Goal: Task Accomplishment & Management: Use online tool/utility

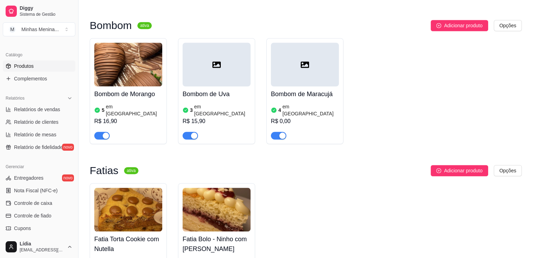
scroll to position [245, 0]
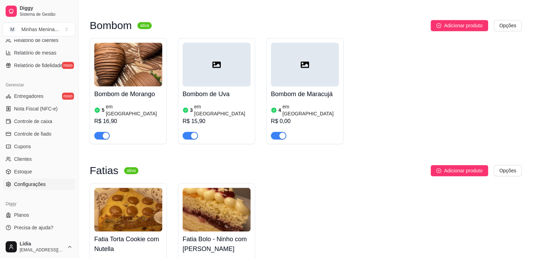
click at [44, 180] on link "Configurações" at bounding box center [39, 184] width 72 height 11
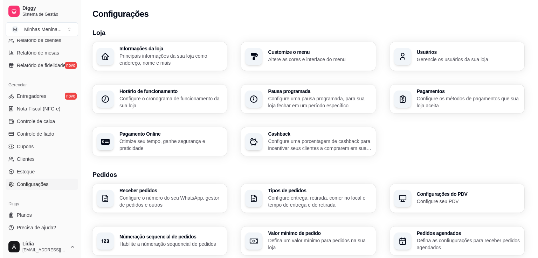
scroll to position [163, 0]
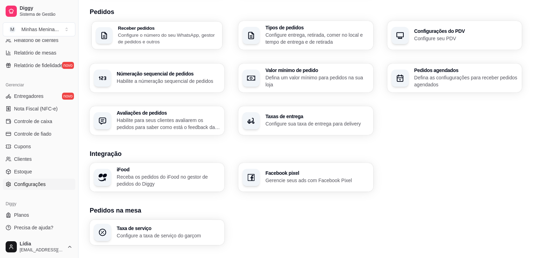
click at [185, 44] on p "Configure o número do seu WhatsApp, gestor de pedidos e outros" at bounding box center [168, 39] width 100 height 14
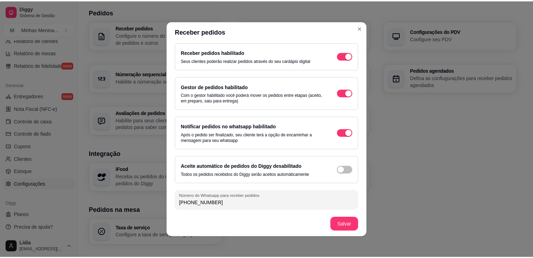
scroll to position [3, 0]
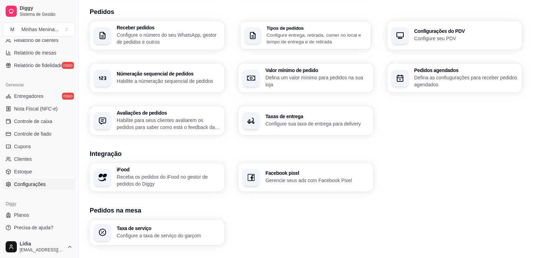
click at [329, 42] on p "Configure entrega, retirada, comer no local e tempo de entrega e de retirada" at bounding box center [317, 39] width 100 height 14
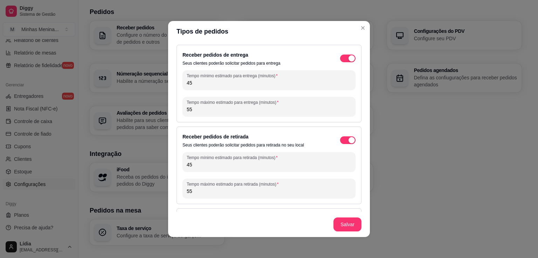
drag, startPoint x: 243, startPoint y: 84, endPoint x: 89, endPoint y: 79, distance: 154.2
click at [89, 79] on div "Tipos de pedidos Receber pedidos de entrega Seus clientes poderão solicitar ped…" at bounding box center [269, 129] width 538 height 258
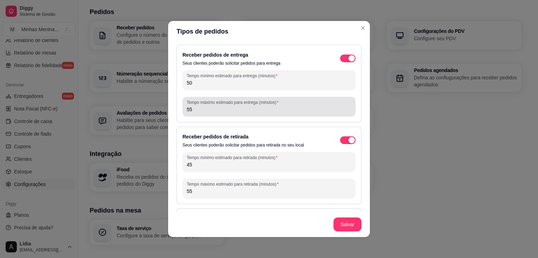
type input "50"
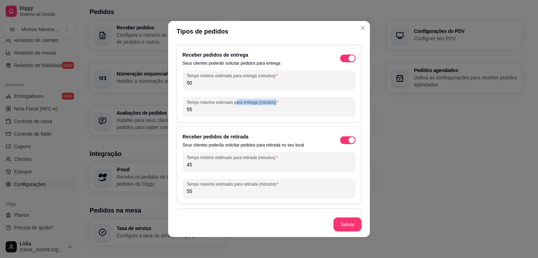
drag, startPoint x: 235, startPoint y: 102, endPoint x: 118, endPoint y: 109, distance: 117.5
click at [118, 109] on div "Tipos de pedidos Receber pedidos de entrega Seus clientes poderão solicitar ped…" at bounding box center [269, 129] width 538 height 258
drag, startPoint x: 222, startPoint y: 108, endPoint x: 163, endPoint y: 109, distance: 59.2
click at [163, 109] on div "Tipos de pedidos Receber pedidos de entrega Seus clientes poderão solicitar ped…" at bounding box center [269, 129] width 538 height 258
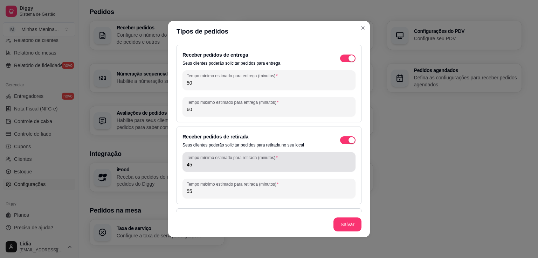
type input "60"
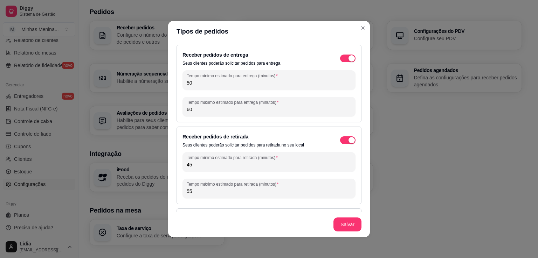
drag, startPoint x: 202, startPoint y: 167, endPoint x: 154, endPoint y: 168, distance: 47.6
click at [154, 168] on div "Tipos de pedidos Receber pedidos de entrega Seus clientes poderão solicitar ped…" at bounding box center [269, 129] width 538 height 258
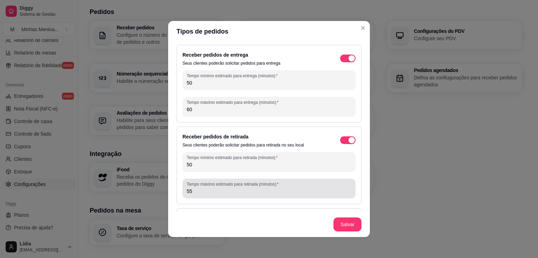
type input "50"
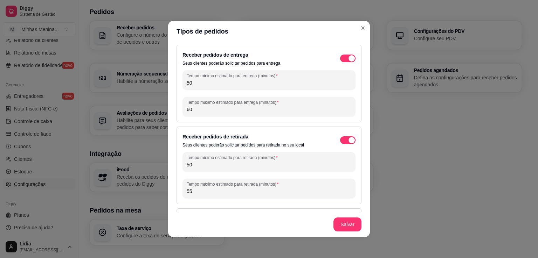
drag, startPoint x: 196, startPoint y: 192, endPoint x: 146, endPoint y: 192, distance: 50.4
click at [146, 192] on div "Tipos de pedidos Receber pedidos de entrega Seus clientes poderão solicitar ped…" at bounding box center [269, 129] width 538 height 258
type input "60"
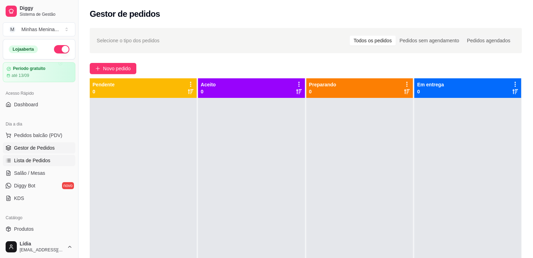
click at [31, 162] on span "Lista de Pedidos" at bounding box center [32, 160] width 36 height 7
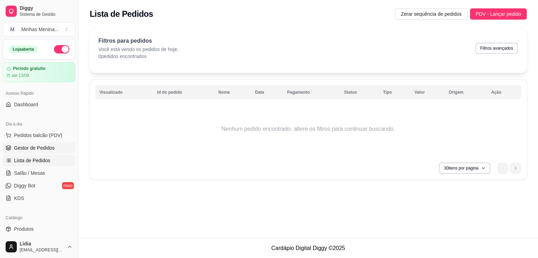
click at [35, 150] on span "Gestor de Pedidos" at bounding box center [34, 148] width 41 height 7
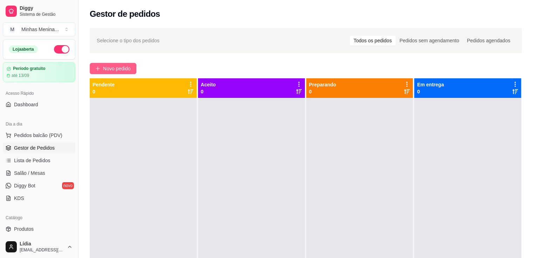
click at [105, 71] on span "Novo pedido" at bounding box center [117, 69] width 28 height 8
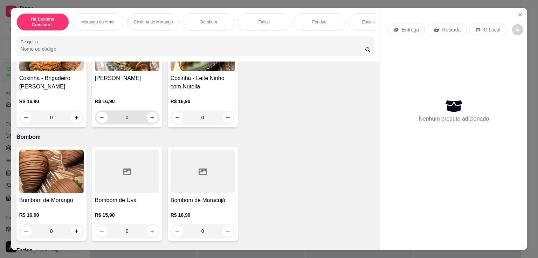
scroll to position [163, 0]
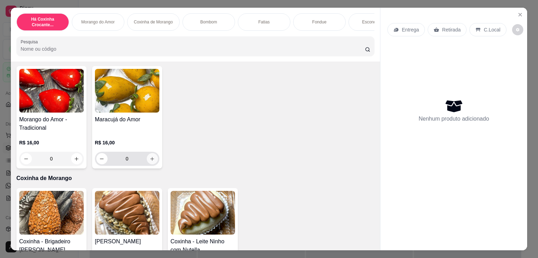
click at [150, 157] on button "increase-product-quantity" at bounding box center [152, 158] width 11 height 11
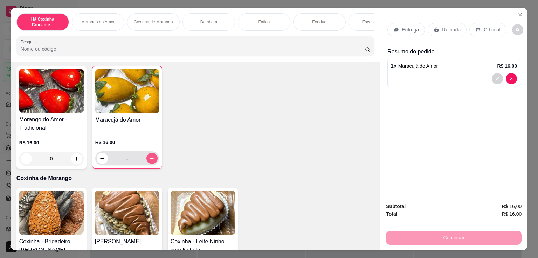
click at [150, 157] on button "increase-product-quantity" at bounding box center [151, 158] width 11 height 11
type input "2"
click at [442, 30] on p "Retirada" at bounding box center [451, 29] width 19 height 7
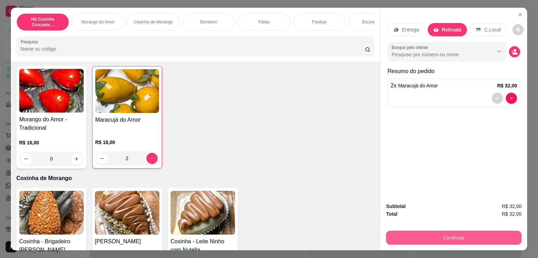
click at [432, 237] on button "Continuar" at bounding box center [454, 238] width 136 height 14
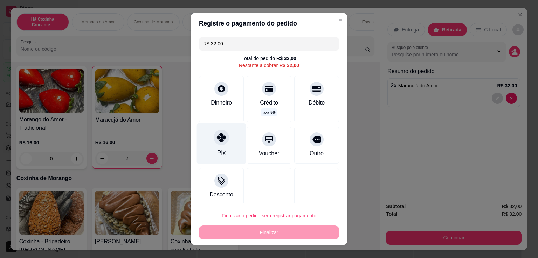
click at [219, 140] on icon at bounding box center [221, 137] width 9 height 9
type input "R$ 0,00"
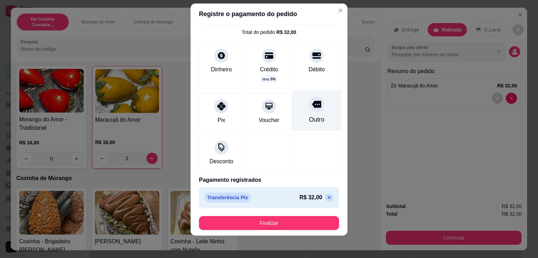
scroll to position [0, 0]
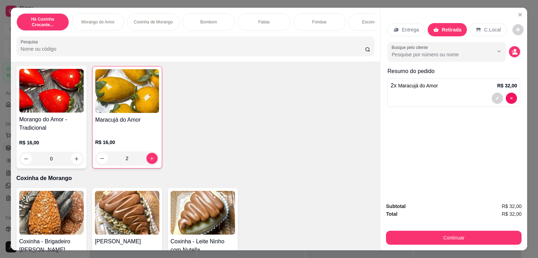
click at [489, 27] on p "C.Local" at bounding box center [492, 29] width 16 height 7
click at [411, 30] on div "Entrega" at bounding box center [405, 29] width 37 height 13
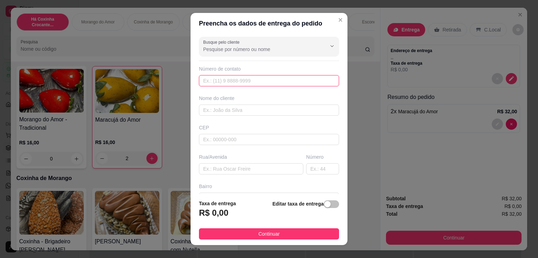
click at [248, 78] on input "text" at bounding box center [269, 80] width 140 height 11
paste input "text"
click at [228, 115] on input "text" at bounding box center [269, 110] width 140 height 11
paste input "Marcos Ambrosio"
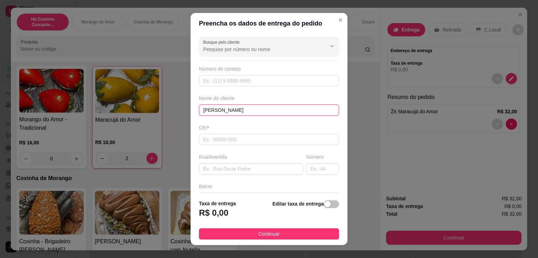
type input "Marcos Ambrosio"
click at [236, 80] on input "text" at bounding box center [269, 80] width 140 height 11
paste input "(11) 96367-3169"
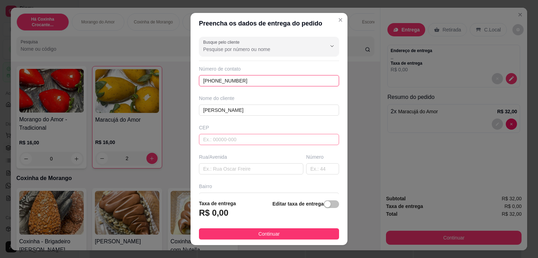
type input "(11) 96367-3169"
click at [239, 142] on input "text" at bounding box center [269, 139] width 140 height 11
type input "04184000"
type input "Rua Professor Arnaldo João Semeraro"
type input "Jardim Santa Emília"
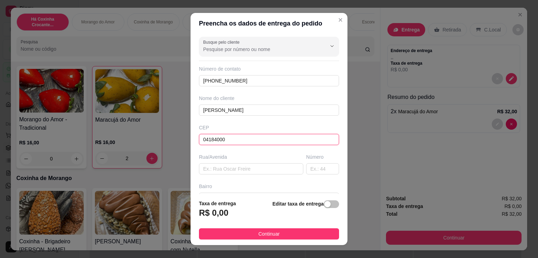
type input "São Paulo"
type input "04184000"
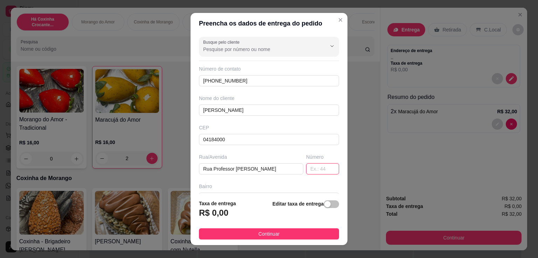
click at [313, 168] on input "text" at bounding box center [322, 169] width 33 height 11
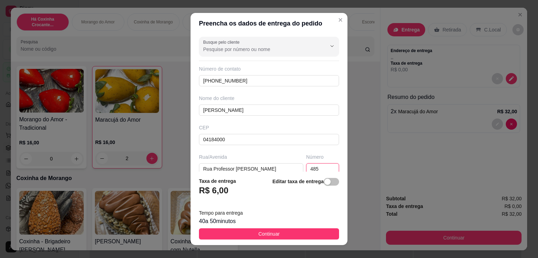
type input "485"
click at [324, 184] on button "button" at bounding box center [331, 182] width 15 height 8
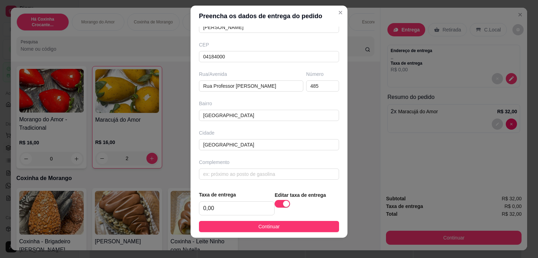
scroll to position [9, 0]
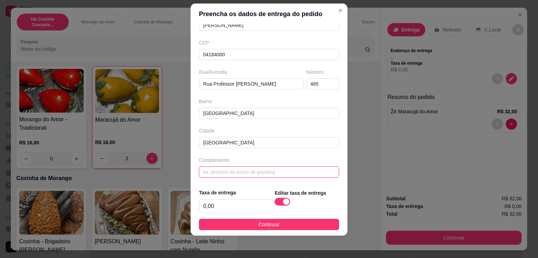
click at [230, 175] on input "text" at bounding box center [269, 172] width 140 height 11
paste input "torre 2 AP 84"
type input "torre 2 AP 84"
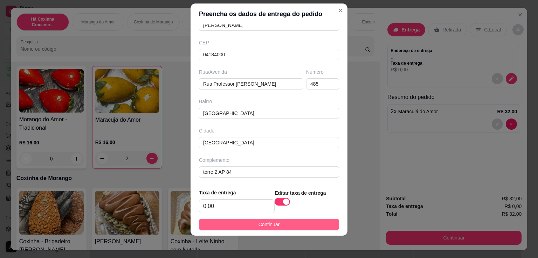
click at [261, 223] on span "Continuar" at bounding box center [268, 225] width 21 height 8
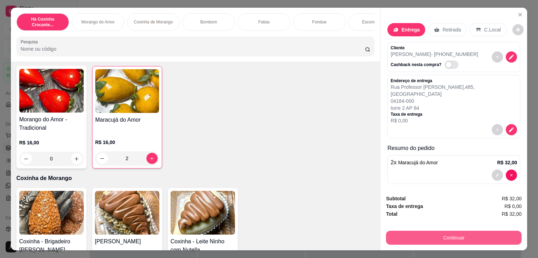
click at [411, 231] on button "Continuar" at bounding box center [454, 238] width 136 height 14
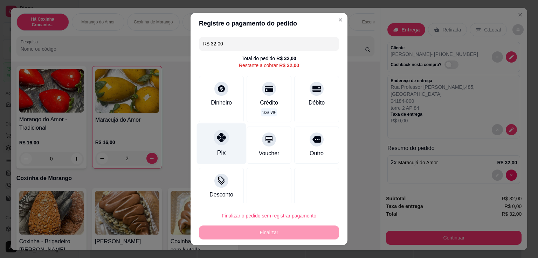
click at [223, 148] on div "Pix" at bounding box center [221, 144] width 49 height 41
type input "R$ 0,00"
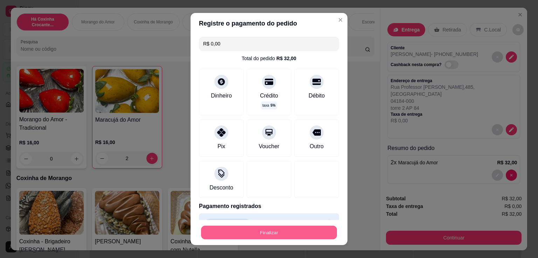
click at [251, 229] on button "Finalizar" at bounding box center [269, 233] width 136 height 14
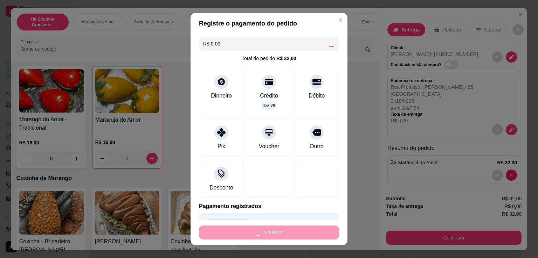
type input "0"
type input "-R$ 32,00"
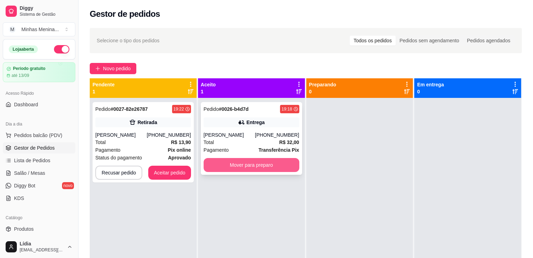
click at [248, 171] on button "Mover para preparo" at bounding box center [251, 165] width 96 height 14
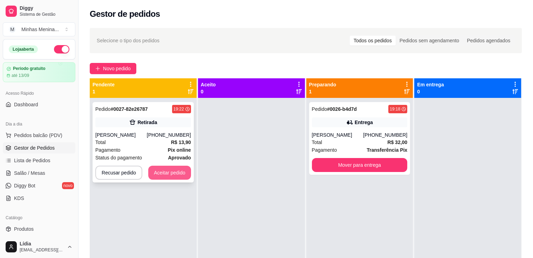
click at [172, 179] on button "Aceitar pedido" at bounding box center [169, 173] width 43 height 14
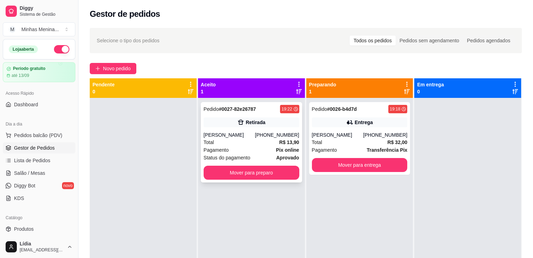
click at [255, 150] on div "Pagamento Pix online" at bounding box center [251, 150] width 96 height 8
click at [262, 157] on div "Status do pagamento aprovado" at bounding box center [251, 158] width 96 height 8
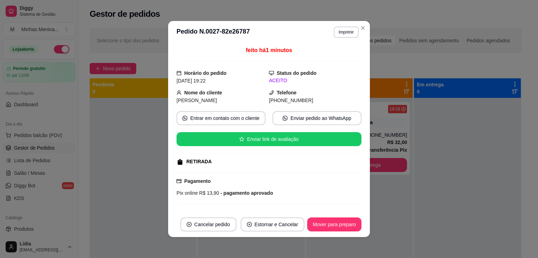
scroll to position [53, 0]
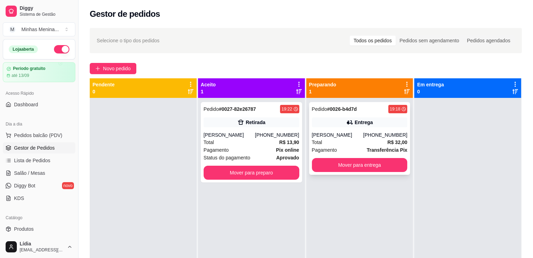
click at [343, 140] on div "Total R$ 32,00" at bounding box center [360, 143] width 96 height 8
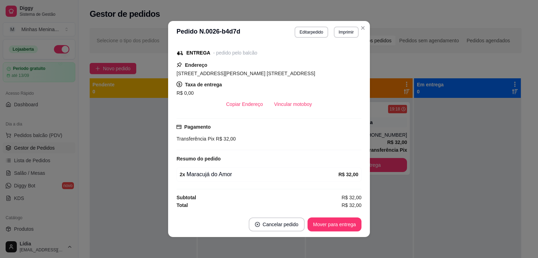
scroll to position [0, 0]
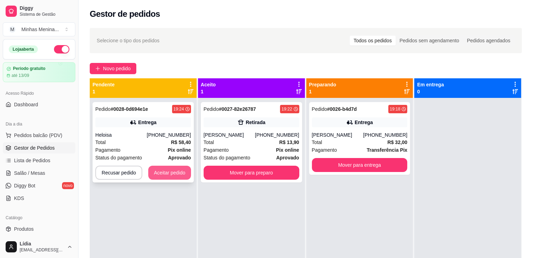
click at [168, 177] on button "Aceitar pedido" at bounding box center [169, 173] width 43 height 14
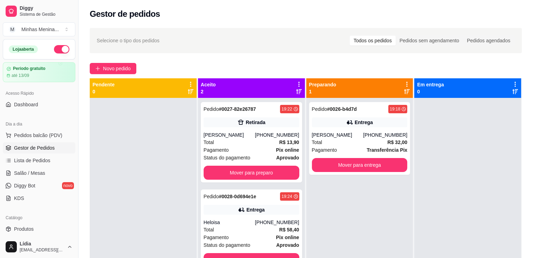
click at [158, 147] on div at bounding box center [143, 227] width 107 height 258
click at [262, 234] on div "Pagamento Pix online" at bounding box center [251, 238] width 96 height 8
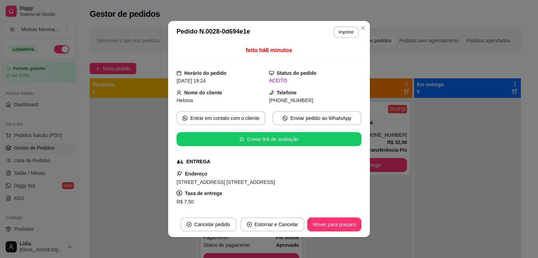
drag, startPoint x: 174, startPoint y: 184, endPoint x: 339, endPoint y: 181, distance: 165.0
click at [275, 181] on span "Avenida Nossa Senhora da Encarnação, n. 120, Jardim Santa Cruz - 04180081 Bloco…" at bounding box center [226, 183] width 98 height 6
copy span "Avenida Nossa Senhora da Encarnação, n. 120, Jardim Santa Cruz - 04180081"
click at [242, 119] on button "Entrar em contato com o cliente" at bounding box center [221, 118] width 89 height 14
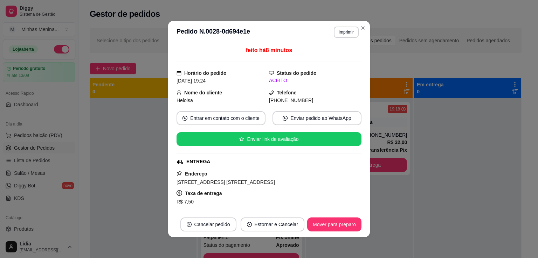
drag, startPoint x: 272, startPoint y: 99, endPoint x: 231, endPoint y: 42, distance: 70.5
click at [323, 97] on div "(11) 9 7692-6765" at bounding box center [315, 101] width 92 height 8
copy span "9 7692-6765"
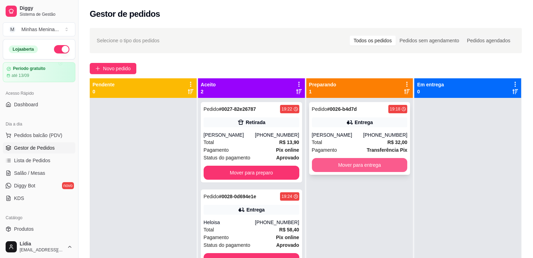
click at [357, 165] on button "Mover para entrega" at bounding box center [360, 165] width 96 height 14
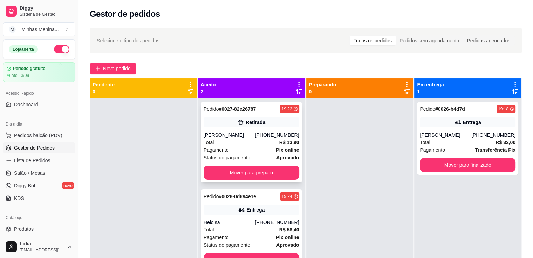
click at [242, 143] on div "Total R$ 13,90" at bounding box center [251, 143] width 96 height 8
click at [274, 173] on button "Mover para preparo" at bounding box center [251, 173] width 96 height 14
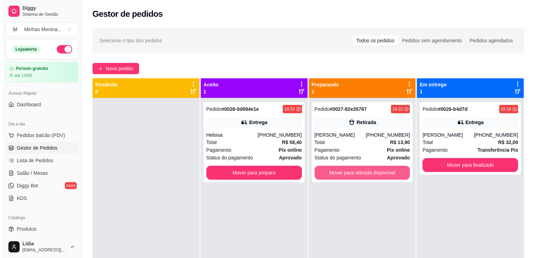
scroll to position [20, 0]
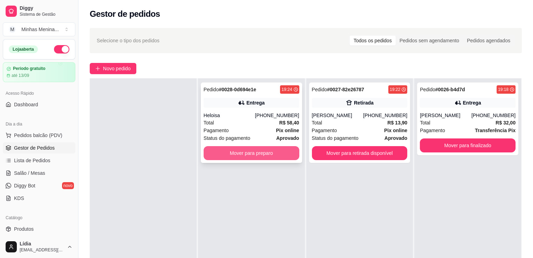
click at [272, 143] on div "Pedido # 0028-0d694e1e 19:24 Entrega Heloisa (11) 97692-6765 Total R$ 58,40 Pag…" at bounding box center [251, 123] width 101 height 81
click at [285, 151] on button "Mover para preparo" at bounding box center [251, 153] width 96 height 14
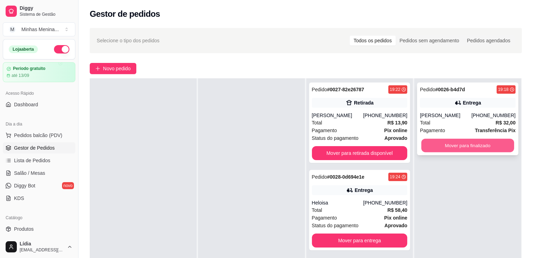
click at [460, 147] on button "Mover para finalizado" at bounding box center [467, 146] width 93 height 14
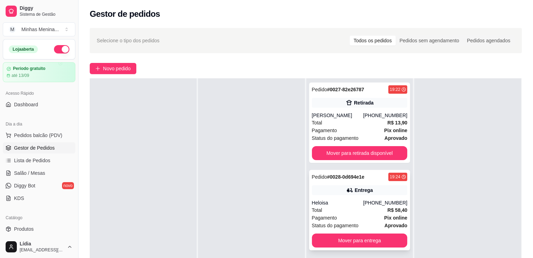
click at [358, 211] on div "Total R$ 58,40" at bounding box center [360, 211] width 96 height 8
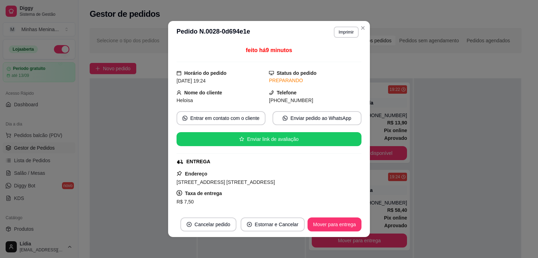
scroll to position [138, 0]
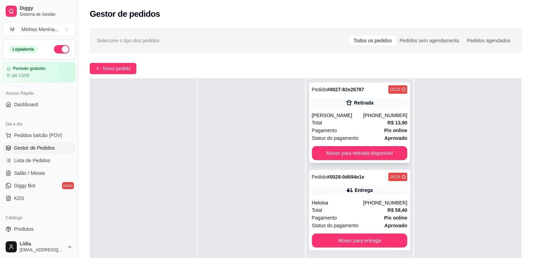
click at [359, 122] on div "Total R$ 13,90" at bounding box center [360, 123] width 96 height 8
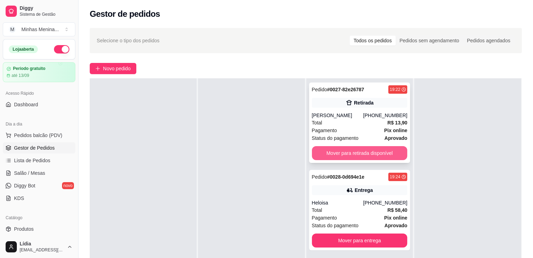
click at [378, 159] on button "Mover para retirada disponível" at bounding box center [360, 153] width 96 height 14
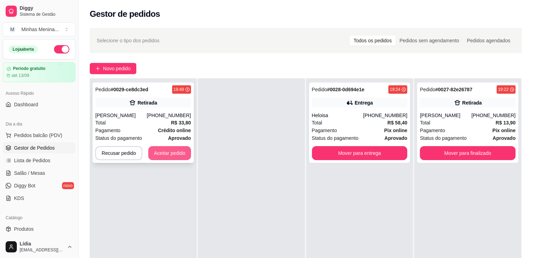
click at [171, 150] on button "Aceitar pedido" at bounding box center [169, 153] width 43 height 14
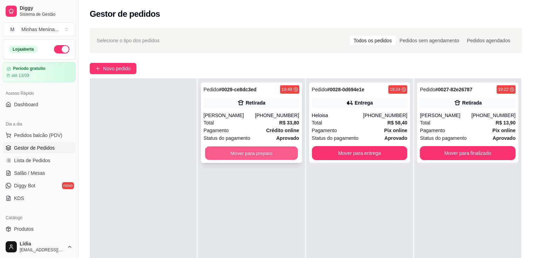
click at [265, 156] on button "Mover para preparo" at bounding box center [251, 154] width 93 height 14
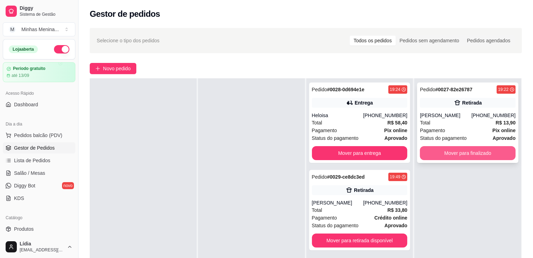
click at [451, 158] on button "Mover para finalizado" at bounding box center [468, 153] width 96 height 14
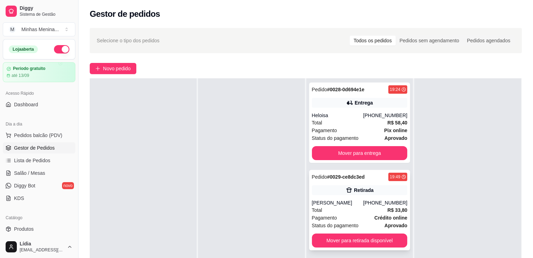
click at [342, 208] on div "Total R$ 33,80" at bounding box center [360, 211] width 96 height 8
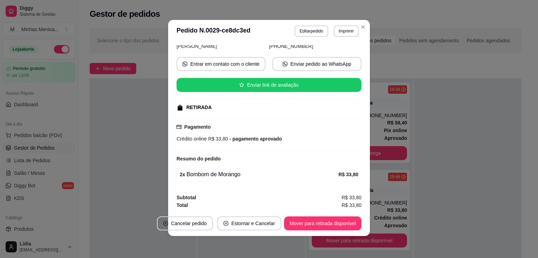
scroll to position [1, 0]
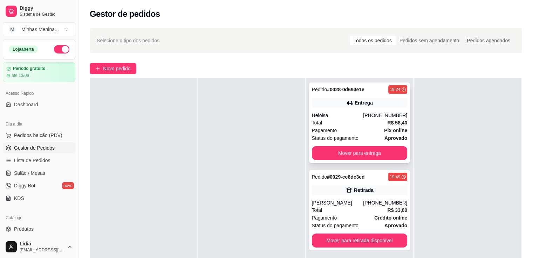
click at [360, 120] on div "Total R$ 58,40" at bounding box center [360, 123] width 96 height 8
click at [353, 119] on div "Total R$ 58,40" at bounding box center [360, 123] width 96 height 8
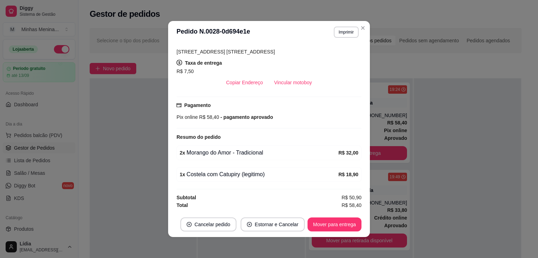
scroll to position [0, 0]
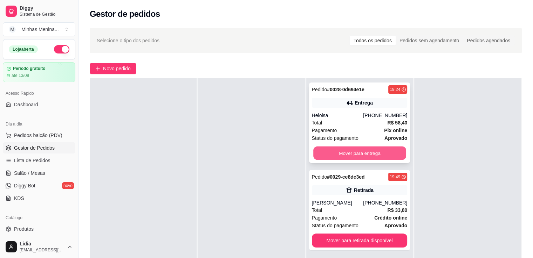
click at [380, 153] on button "Mover para entrega" at bounding box center [359, 154] width 93 height 14
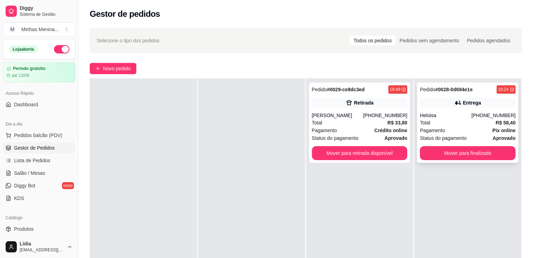
click at [463, 125] on div "Total R$ 58,40" at bounding box center [468, 123] width 96 height 8
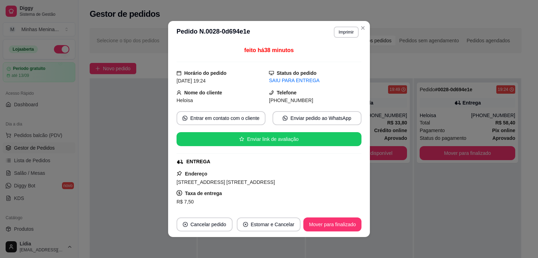
scroll to position [138, 0]
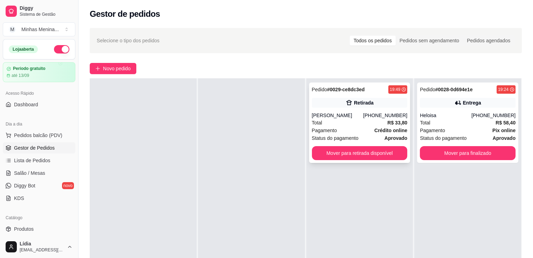
click at [378, 129] on strong "Crédito online" at bounding box center [390, 131] width 33 height 6
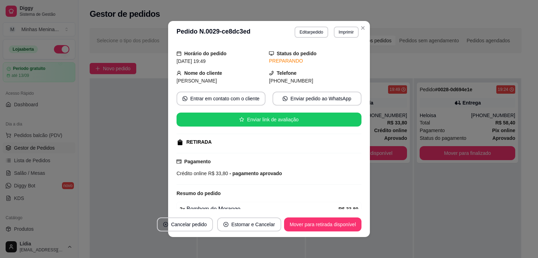
scroll to position [0, 0]
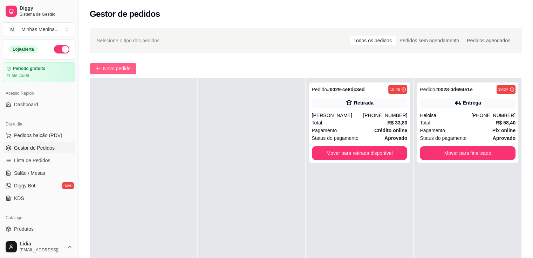
click at [113, 68] on span "Novo pedido" at bounding box center [117, 69] width 28 height 8
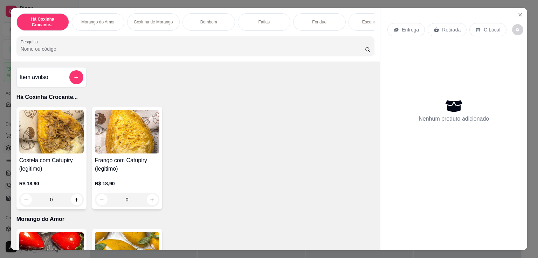
scroll to position [163, 0]
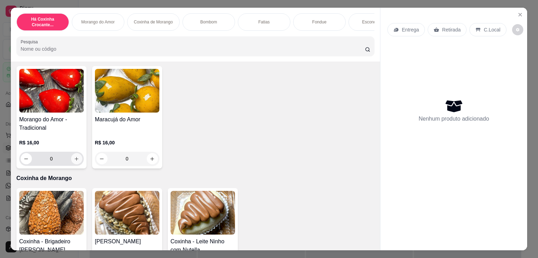
click at [78, 161] on button "increase-product-quantity" at bounding box center [76, 158] width 11 height 11
type input "1"
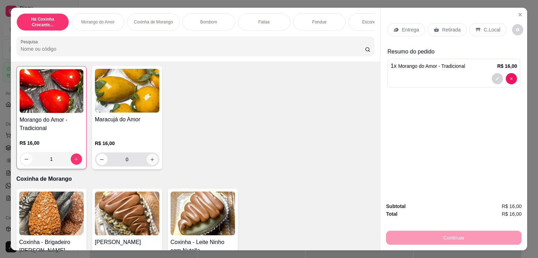
click at [150, 160] on icon "increase-product-quantity" at bounding box center [152, 159] width 5 height 5
type input "1"
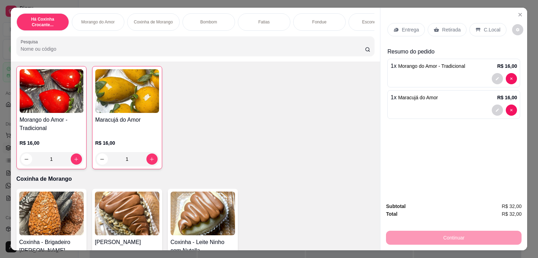
click at [415, 28] on p "Entrega" at bounding box center [410, 29] width 17 height 7
click at [458, 24] on div "Retirada" at bounding box center [447, 29] width 39 height 13
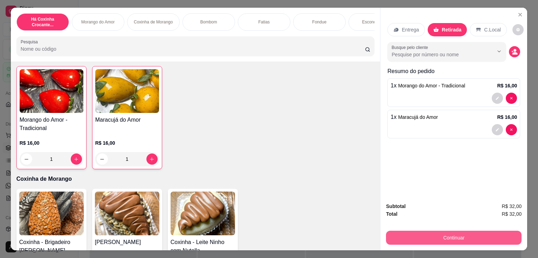
click at [465, 234] on button "Continuar" at bounding box center [454, 238] width 136 height 14
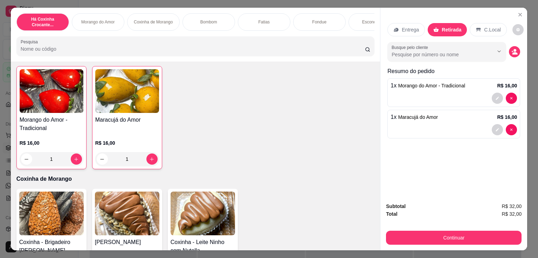
click at [394, 28] on icon at bounding box center [396, 30] width 5 height 4
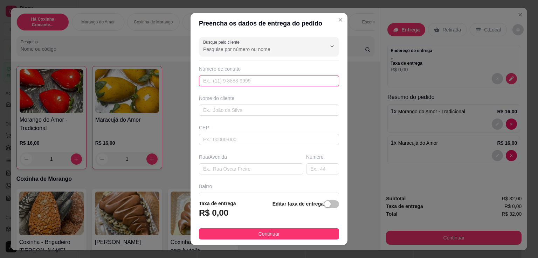
click at [270, 83] on input "text" at bounding box center [269, 80] width 140 height 11
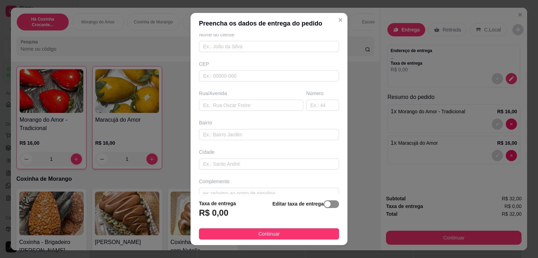
scroll to position [75, 0]
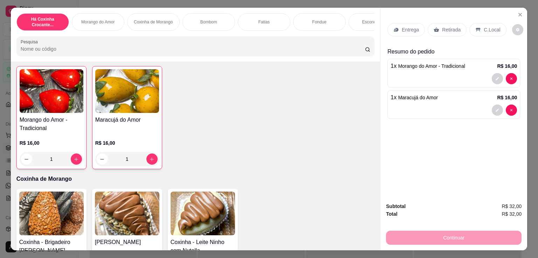
click at [436, 23] on div "Retirada" at bounding box center [447, 29] width 39 height 13
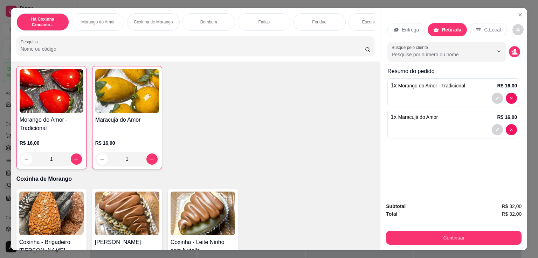
click at [443, 26] on p "Retirada" at bounding box center [452, 29] width 20 height 7
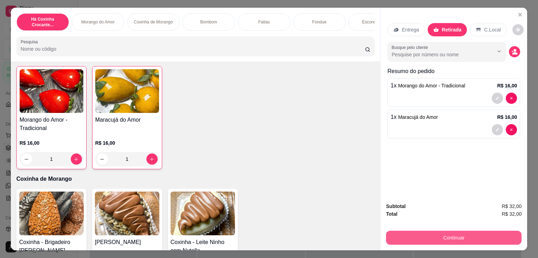
click at [451, 229] on div "Continuar" at bounding box center [454, 237] width 136 height 16
click at [455, 236] on button "Continuar" at bounding box center [454, 238] width 136 height 14
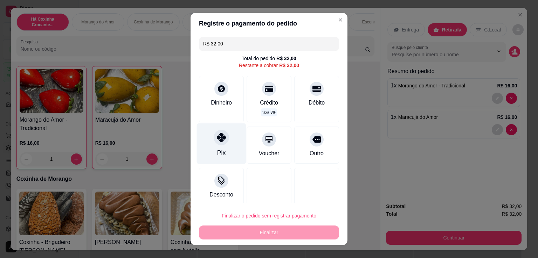
click at [222, 149] on div "Pix" at bounding box center [221, 144] width 49 height 41
type input "R$ 0,00"
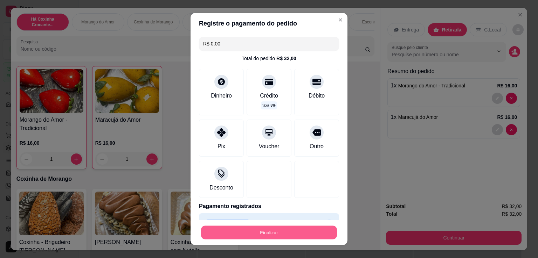
click at [303, 236] on button "Finalizar" at bounding box center [269, 233] width 136 height 14
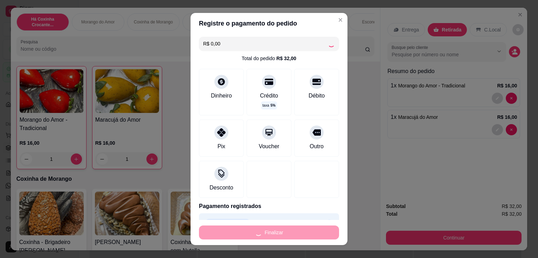
type input "0"
type input "-R$ 32,00"
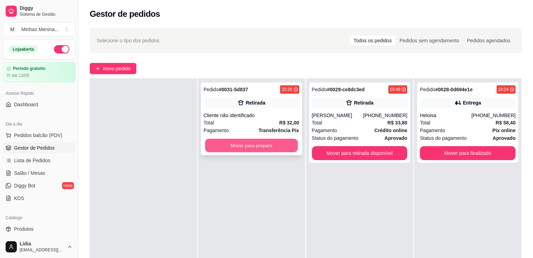
click at [278, 145] on button "Mover para preparo" at bounding box center [251, 146] width 93 height 14
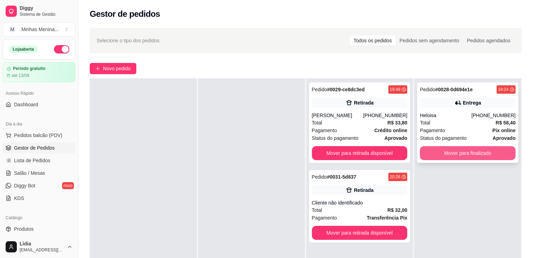
click at [434, 156] on button "Mover para finalizado" at bounding box center [468, 153] width 96 height 14
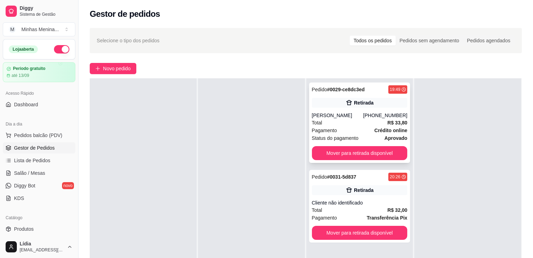
click at [364, 121] on div "Total R$ 33,80" at bounding box center [360, 123] width 96 height 8
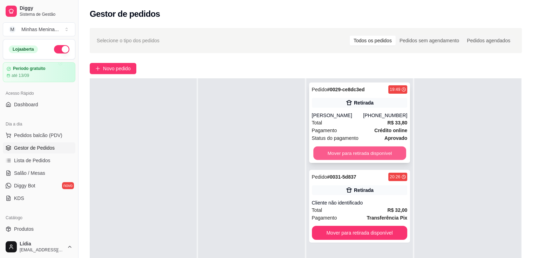
click at [395, 155] on button "Mover para retirada disponível" at bounding box center [359, 154] width 93 height 14
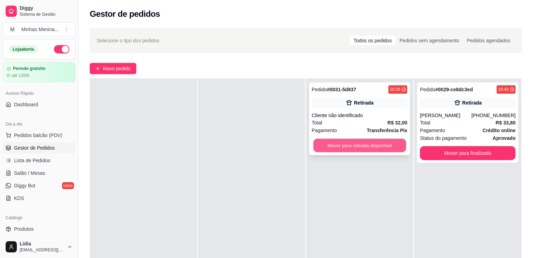
click at [378, 146] on button "Mover para retirada disponível" at bounding box center [359, 146] width 93 height 14
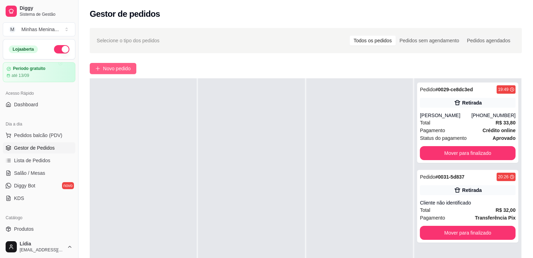
click at [133, 63] on button "Novo pedido" at bounding box center [113, 68] width 47 height 11
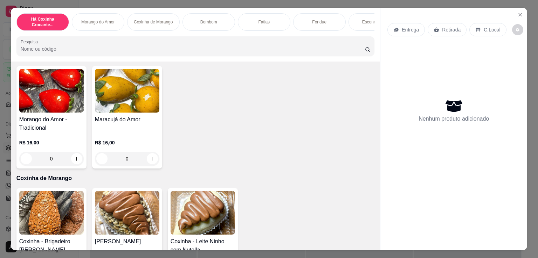
scroll to position [327, 0]
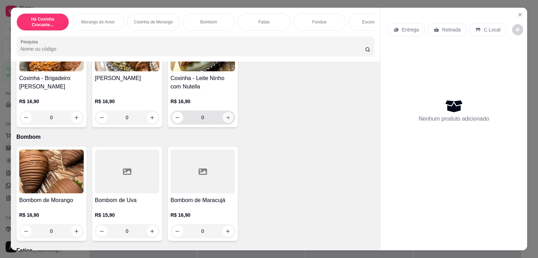
click at [222, 123] on button "increase-product-quantity" at bounding box center [227, 117] width 11 height 11
type input "1"
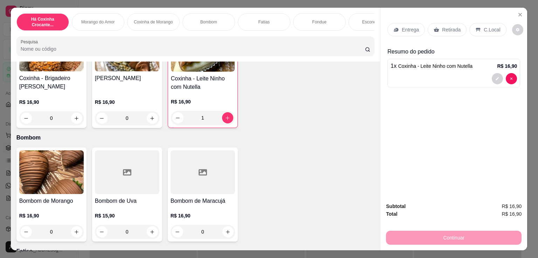
click at [396, 33] on div "Entrega" at bounding box center [405, 29] width 37 height 13
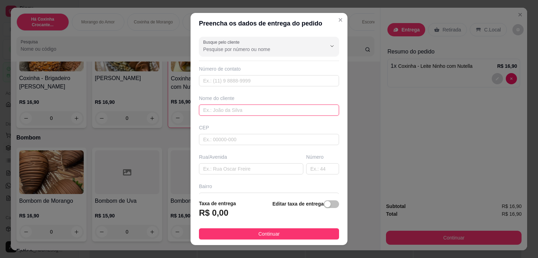
click at [227, 113] on input "text" at bounding box center [269, 110] width 140 height 11
paste input "Miguel"
type input "Miguel"
click at [222, 79] on input "text" at bounding box center [269, 80] width 140 height 11
paste input "(11) 94007-8709"
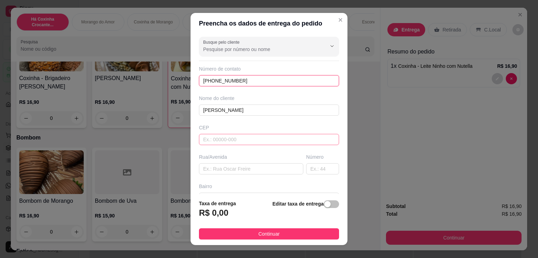
type input "(11) 94007-8709"
click at [237, 135] on input "text" at bounding box center [269, 139] width 140 height 11
type input "04184000"
type input "Rua Professor Arnaldo João Semeraro"
type input "Jardim Santa Emília"
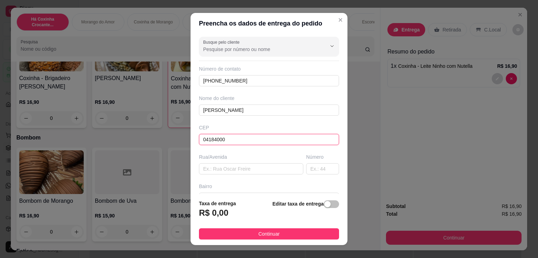
type input "São Paulo"
type input "04184000"
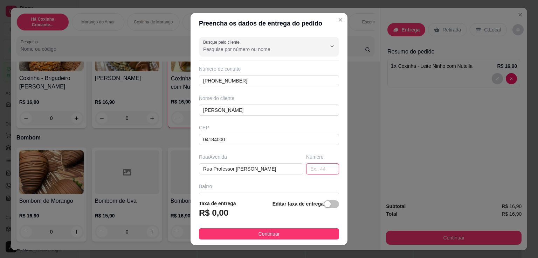
click at [309, 171] on input "text" at bounding box center [322, 169] width 33 height 11
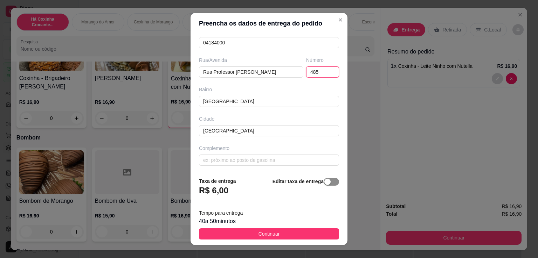
type input "485"
drag, startPoint x: 321, startPoint y: 184, endPoint x: 315, endPoint y: 178, distance: 8.9
click at [324, 184] on div "button" at bounding box center [327, 182] width 6 height 6
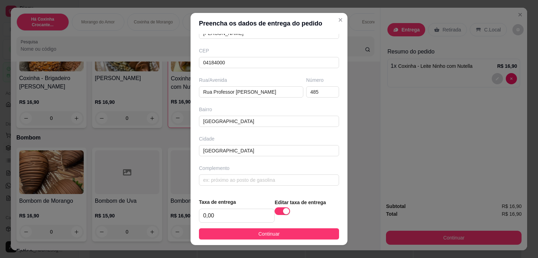
scroll to position [76, 0]
click at [267, 184] on input "text" at bounding box center [269, 181] width 140 height 11
type input "a"
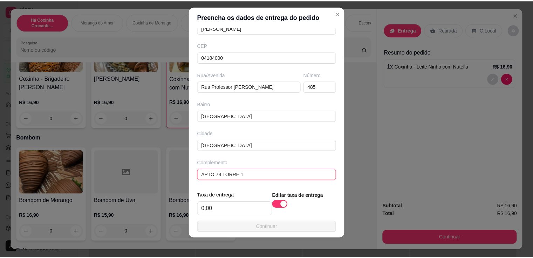
scroll to position [9, 0]
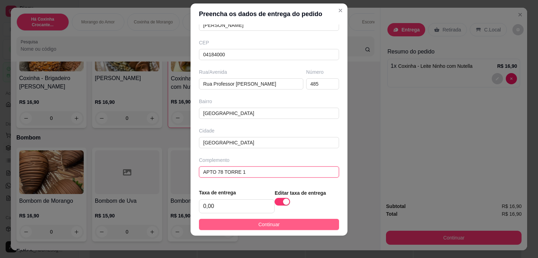
type input "APTO 78 TORRE 1"
click at [273, 229] on button "Continuar" at bounding box center [269, 224] width 140 height 11
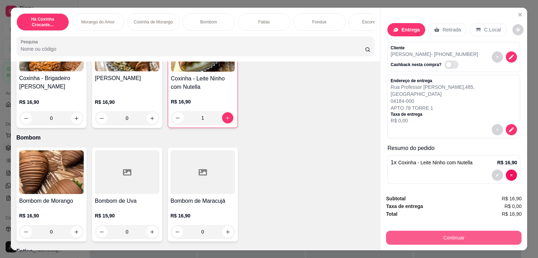
click at [438, 231] on button "Continuar" at bounding box center [454, 238] width 136 height 14
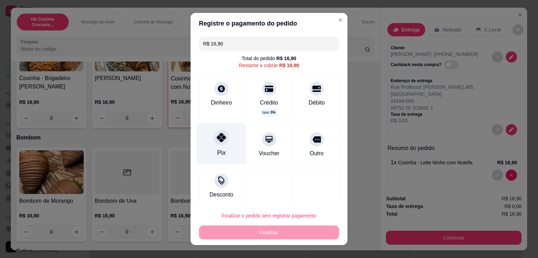
click at [209, 145] on div "Pix" at bounding box center [221, 144] width 49 height 41
type input "R$ 0,00"
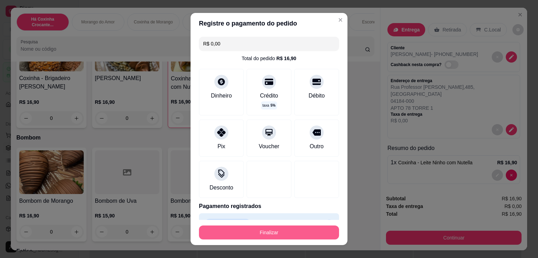
click at [270, 227] on button "Finalizar" at bounding box center [269, 233] width 140 height 14
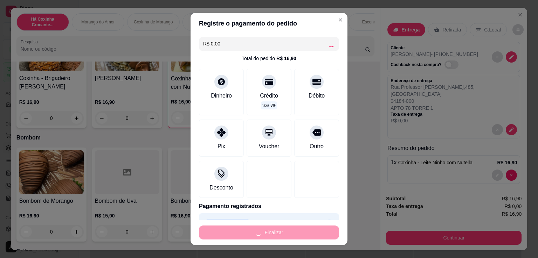
type input "0"
type input "-R$ 16,90"
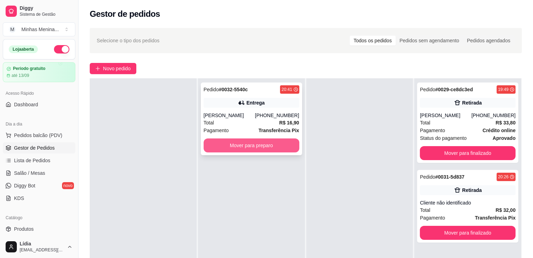
click at [285, 141] on button "Mover para preparo" at bounding box center [251, 146] width 96 height 14
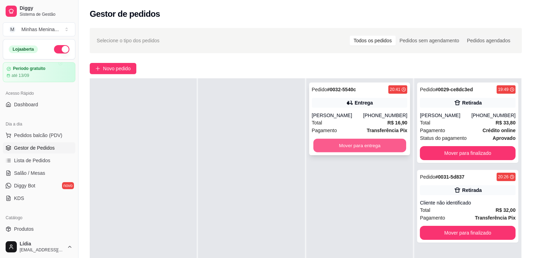
click at [384, 149] on button "Mover para entrega" at bounding box center [359, 146] width 93 height 14
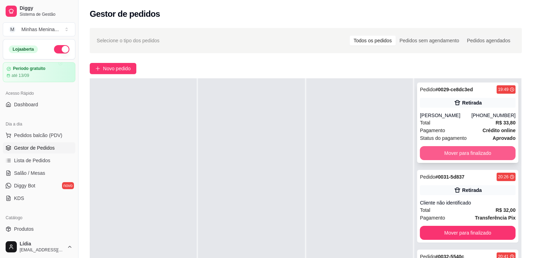
click at [450, 155] on button "Mover para finalizado" at bounding box center [468, 153] width 96 height 14
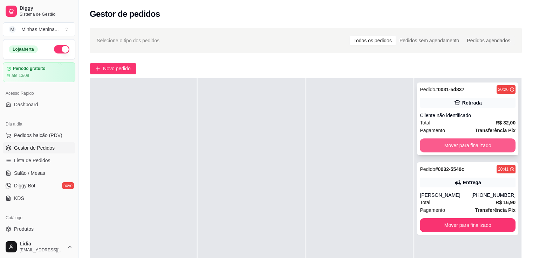
click at [449, 145] on button "Mover para finalizado" at bounding box center [468, 146] width 96 height 14
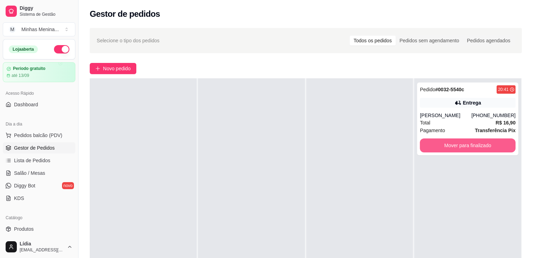
click at [449, 145] on button "Mover para finalizado" at bounding box center [468, 146] width 96 height 14
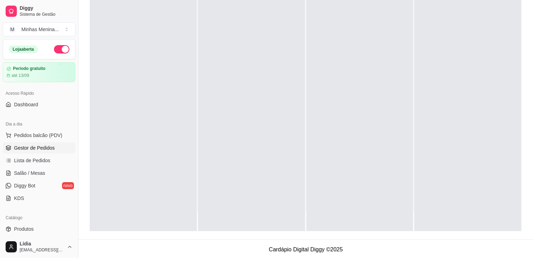
scroll to position [106, 0]
click at [34, 160] on span "Lista de Pedidos" at bounding box center [32, 160] width 36 height 7
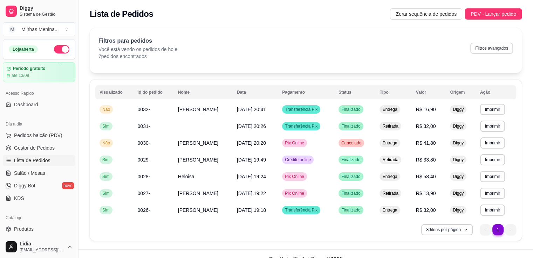
click at [509, 51] on button "Filtros avançados" at bounding box center [491, 48] width 43 height 11
select select "0"
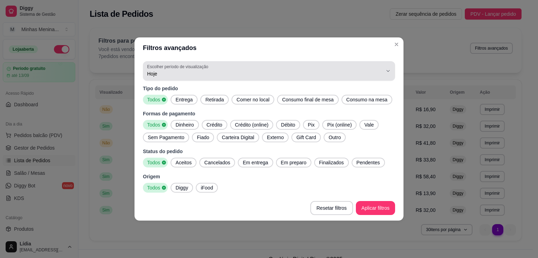
click at [339, 64] on div "Hoje" at bounding box center [264, 71] width 235 height 14
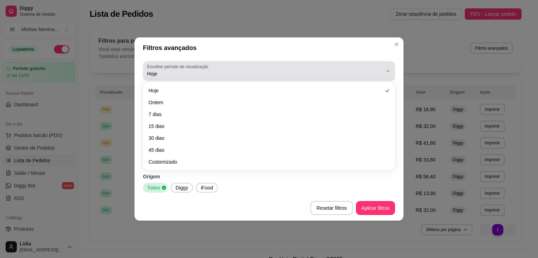
click at [339, 64] on div "Hoje" at bounding box center [264, 71] width 235 height 14
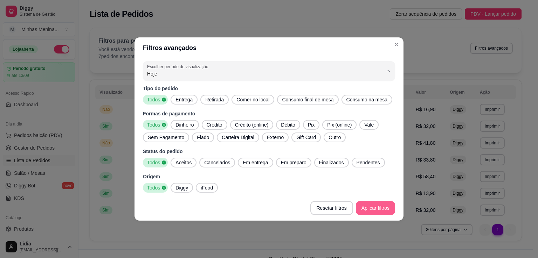
click at [386, 209] on button "Aplicar filtros" at bounding box center [375, 208] width 39 height 14
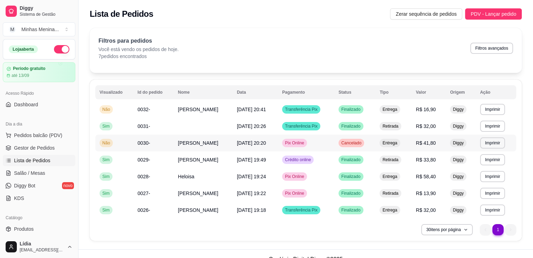
click at [245, 145] on span "22/08/25 às 20:20" at bounding box center [251, 143] width 29 height 6
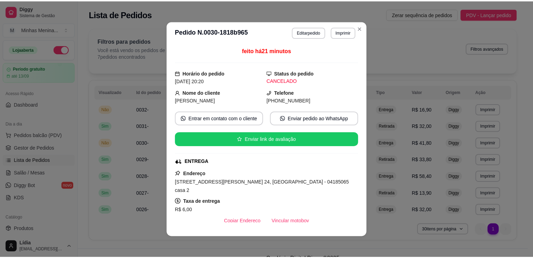
scroll to position [116, 0]
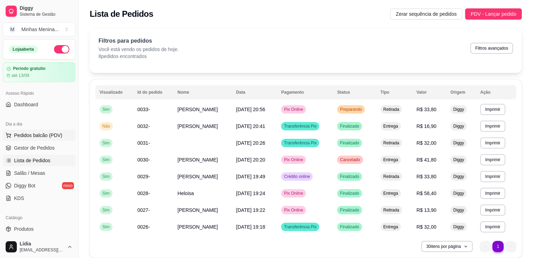
scroll to position [163, 0]
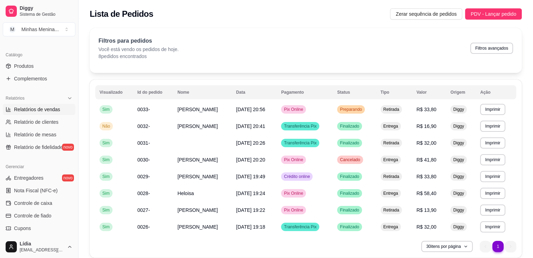
click at [49, 106] on span "Relatórios de vendas" at bounding box center [37, 109] width 46 height 7
select select "ALL"
select select "0"
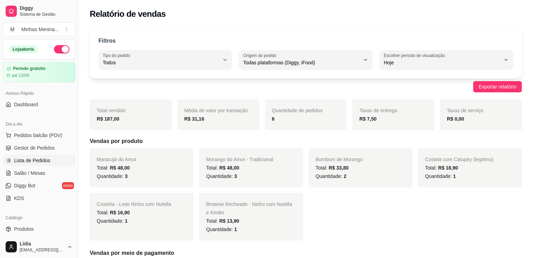
click at [36, 163] on span "Lista de Pedidos" at bounding box center [32, 160] width 36 height 7
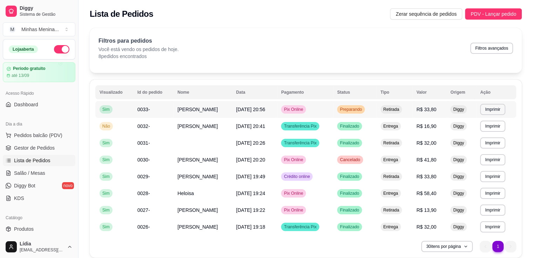
click at [232, 110] on td "22/08/25 às 20:56" at bounding box center [254, 109] width 45 height 17
click at [254, 103] on td "22/08/25 às 20:56" at bounding box center [254, 109] width 45 height 17
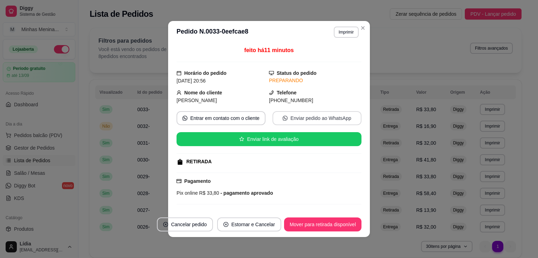
scroll to position [53, 0]
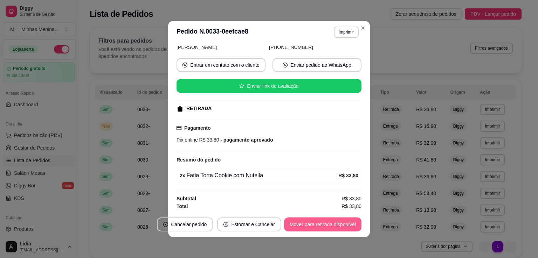
click at [320, 229] on button "Mover para retirada disponível" at bounding box center [322, 225] width 77 height 14
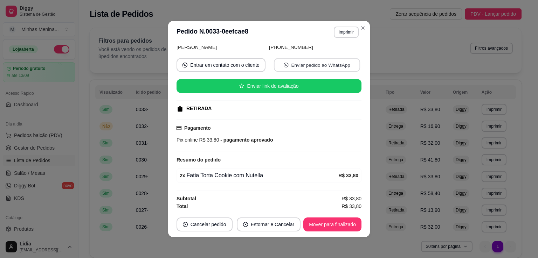
click at [283, 67] on button "Enviar pedido ao WhatsApp" at bounding box center [317, 65] width 86 height 14
